Goal: Information Seeking & Learning: Learn about a topic

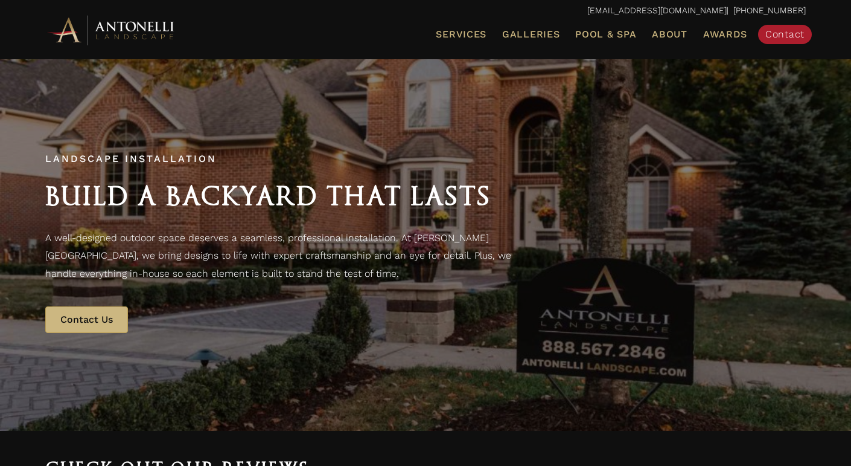
click at [58, 153] on span "Landscape Installation" at bounding box center [130, 158] width 171 height 11
copy span "Landscape Installation"
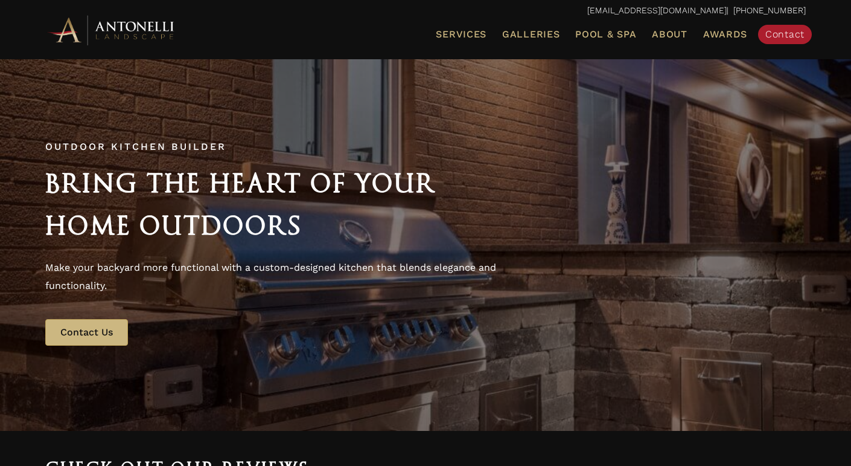
click at [117, 141] on span "Outdoor Kitchen Builder" at bounding box center [135, 146] width 181 height 11
copy span "Outdoor Kitchen Builder"
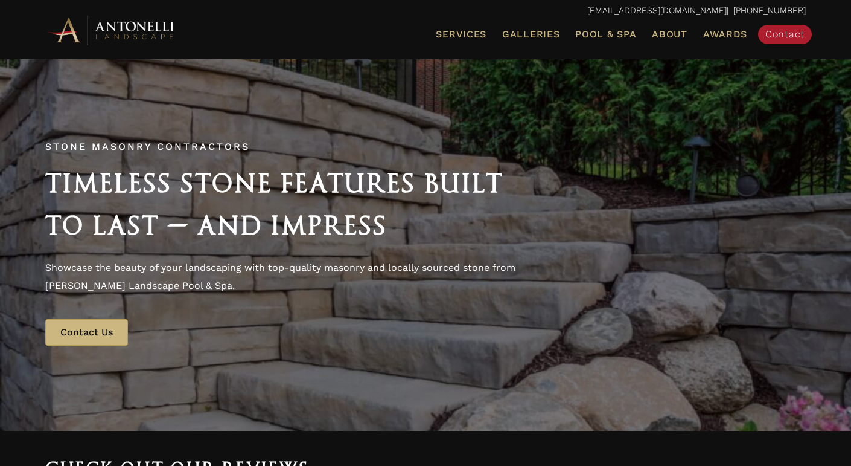
click at [159, 136] on div "Stone Masonry Contractors Timeless Stone Features Built to Last — and Impress S…" at bounding box center [425, 244] width 785 height 226
copy span "Stone Masonry Contractors"
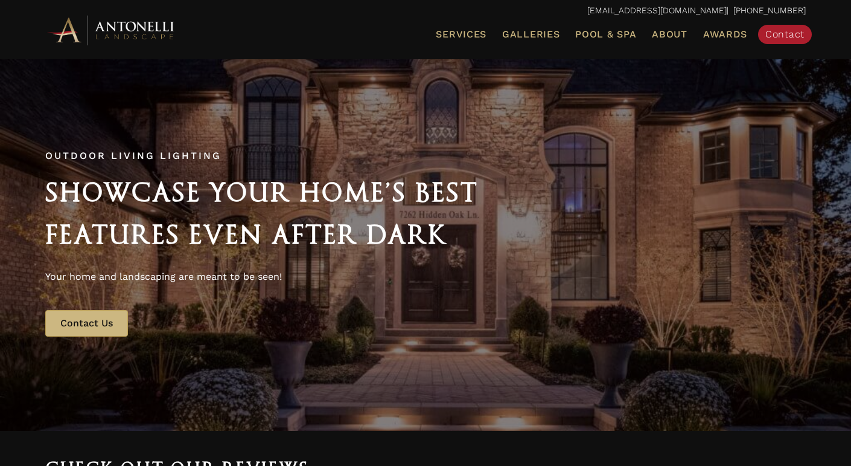
click at [152, 153] on span "Outdoor Living Lighting" at bounding box center [133, 155] width 176 height 11
copy span "Outdoor Living Lighting"
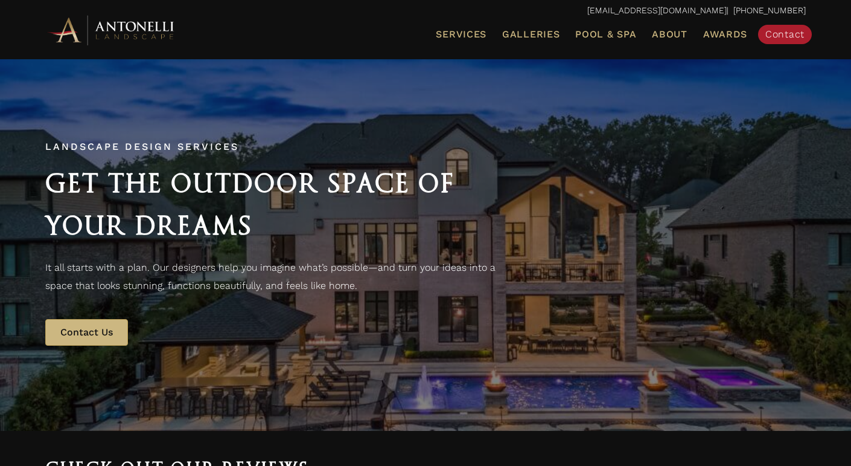
click at [55, 143] on span "Landscape Design Services" at bounding box center [142, 146] width 194 height 11
drag, startPoint x: 55, startPoint y: 143, endPoint x: 140, endPoint y: 149, distance: 85.4
click at [140, 149] on span "Landscape Design Services" at bounding box center [142, 146] width 194 height 11
copy span "Landscape Design"
